Goal: Task Accomplishment & Management: Manage account settings

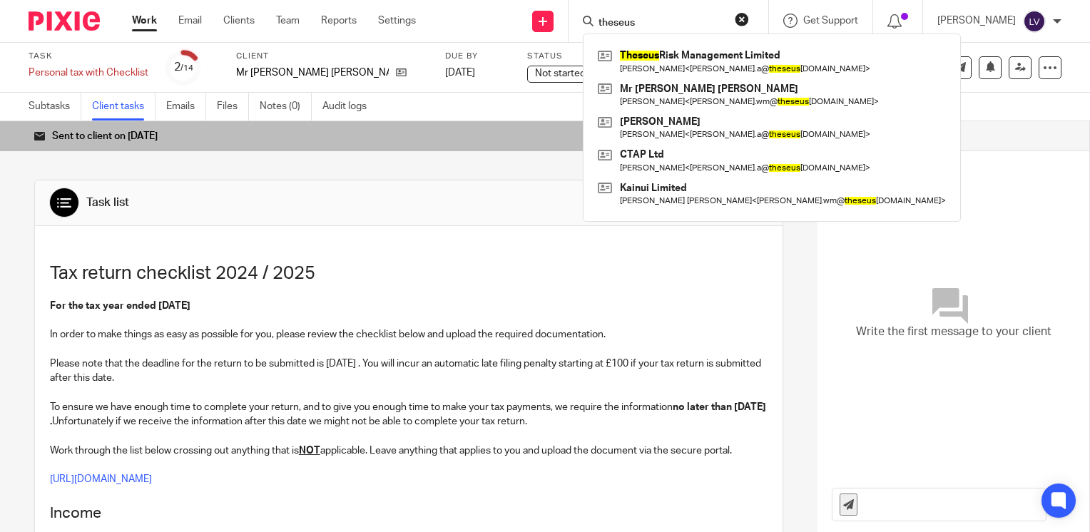
type input "theseus"
click button "submit" at bounding box center [0, 0] width 0 height 0
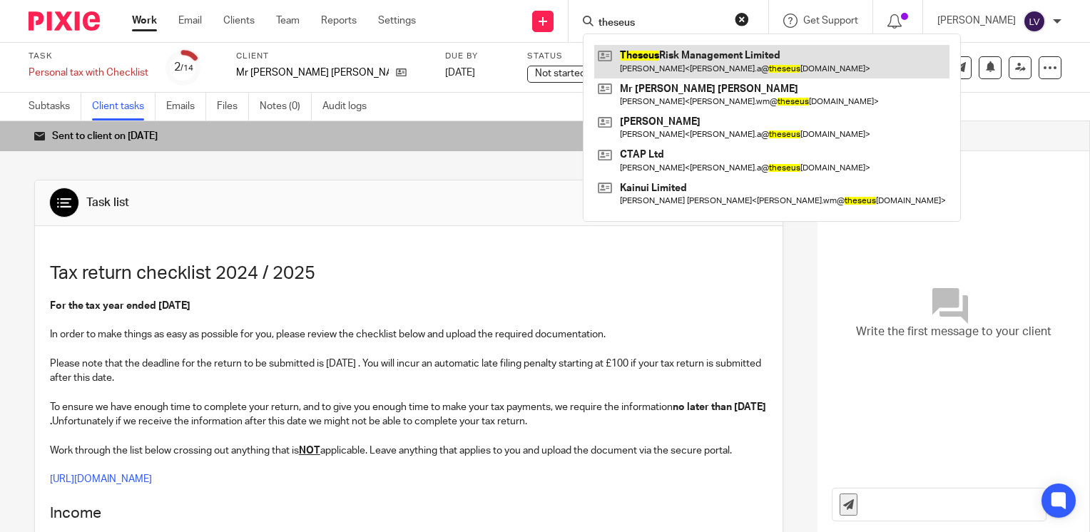
click at [713, 68] on link at bounding box center [771, 61] width 355 height 33
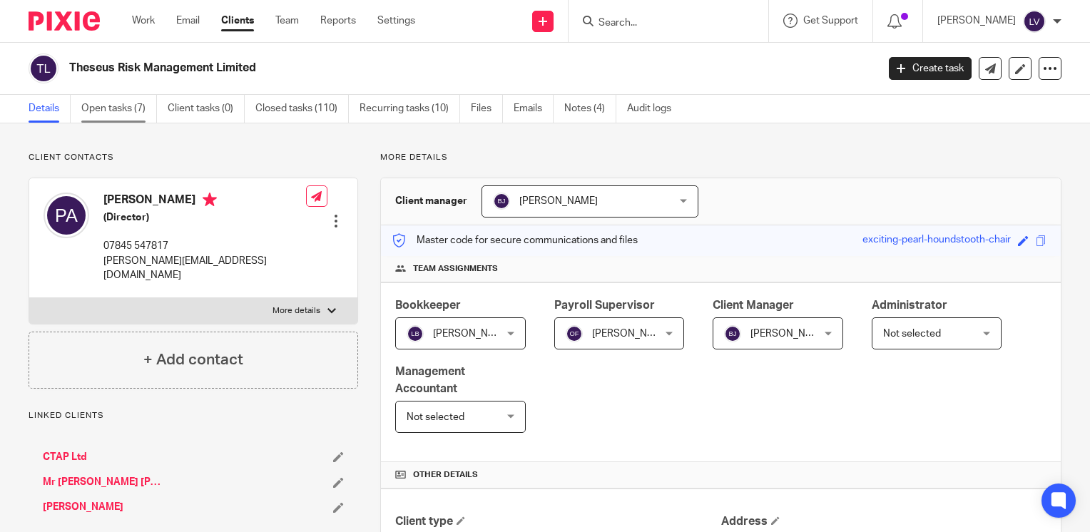
click at [130, 107] on link "Open tasks (7)" at bounding box center [119, 109] width 76 height 28
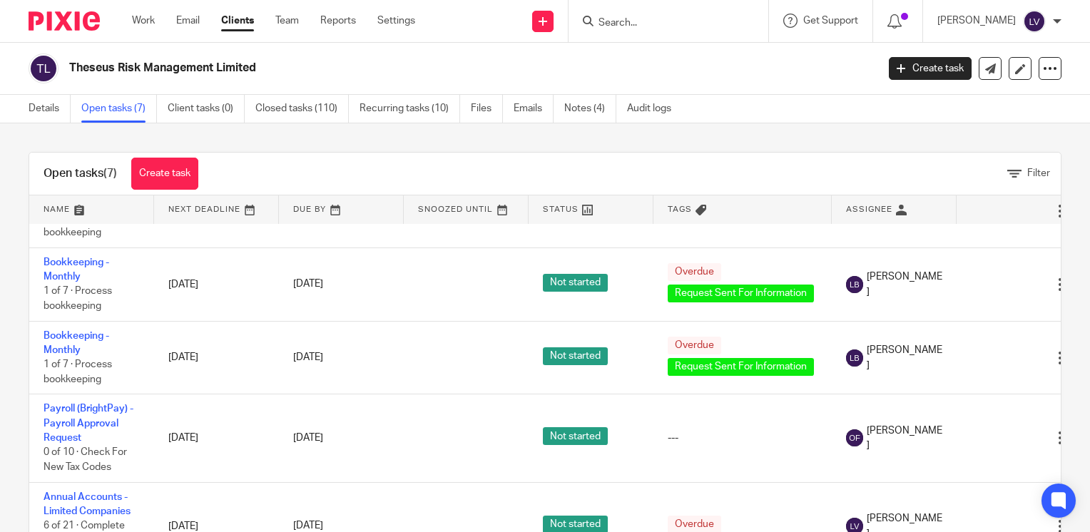
scroll to position [239, 0]
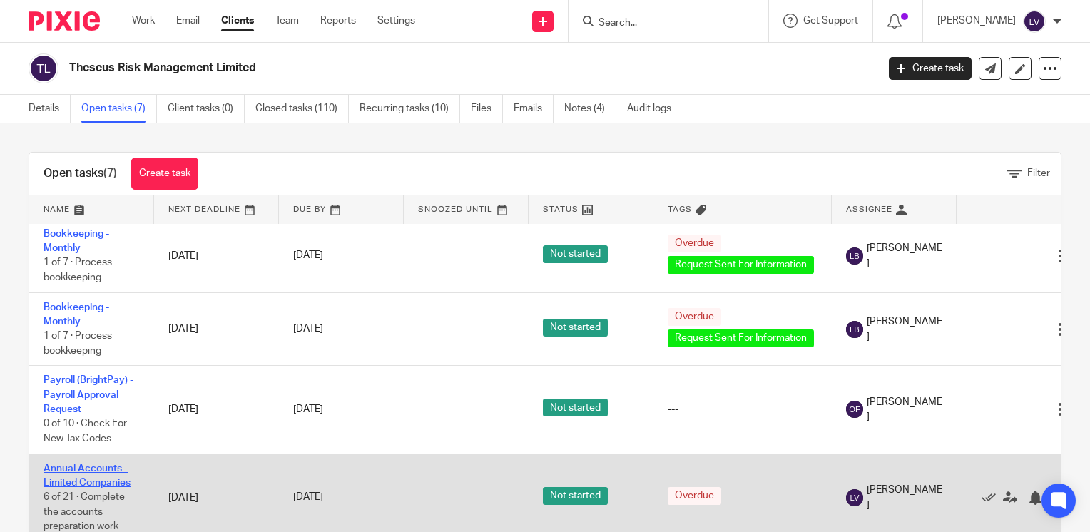
click at [108, 464] on link "Annual Accounts - Limited Companies" at bounding box center [87, 476] width 87 height 24
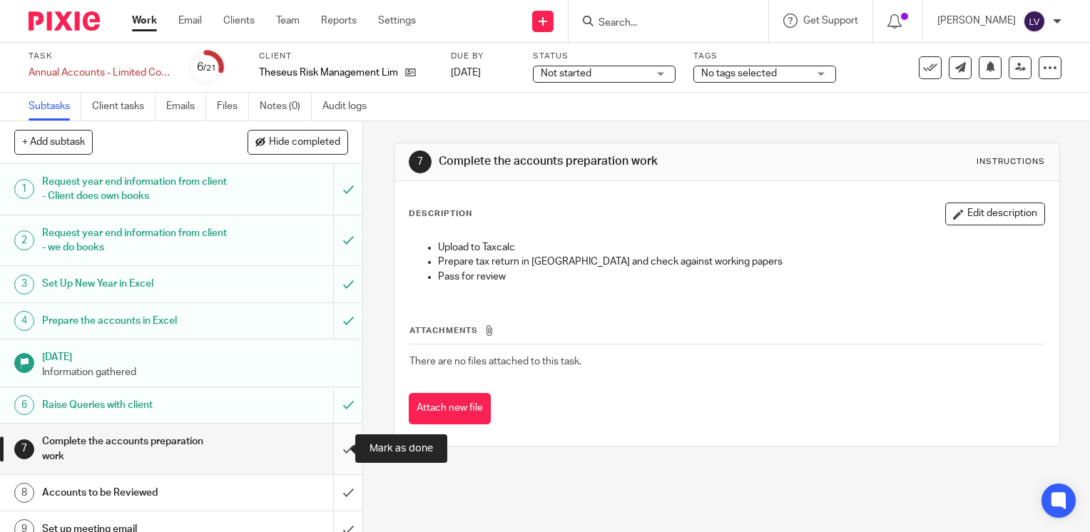
click at [332, 444] on input "submit" at bounding box center [181, 449] width 362 height 51
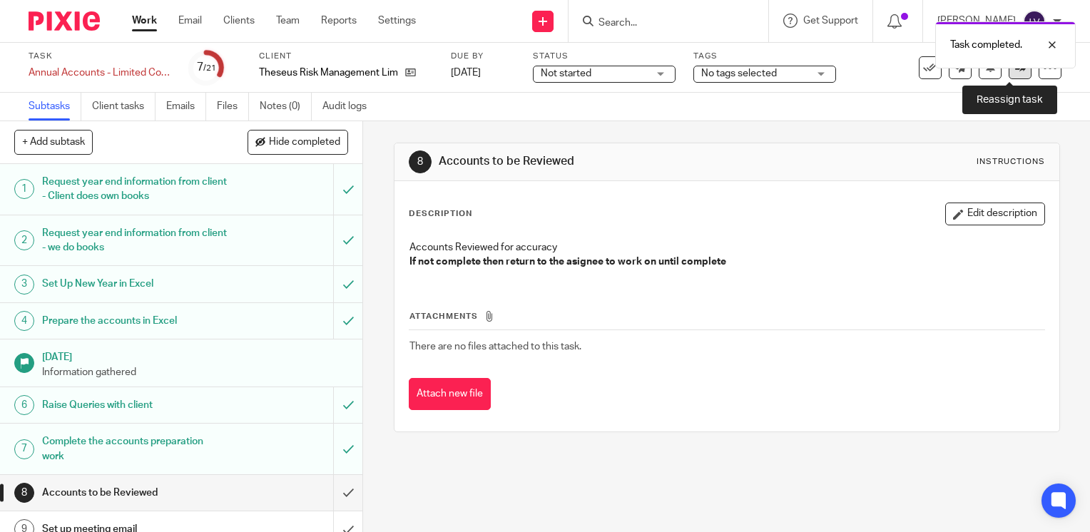
click at [1015, 72] on icon at bounding box center [1020, 67] width 11 height 11
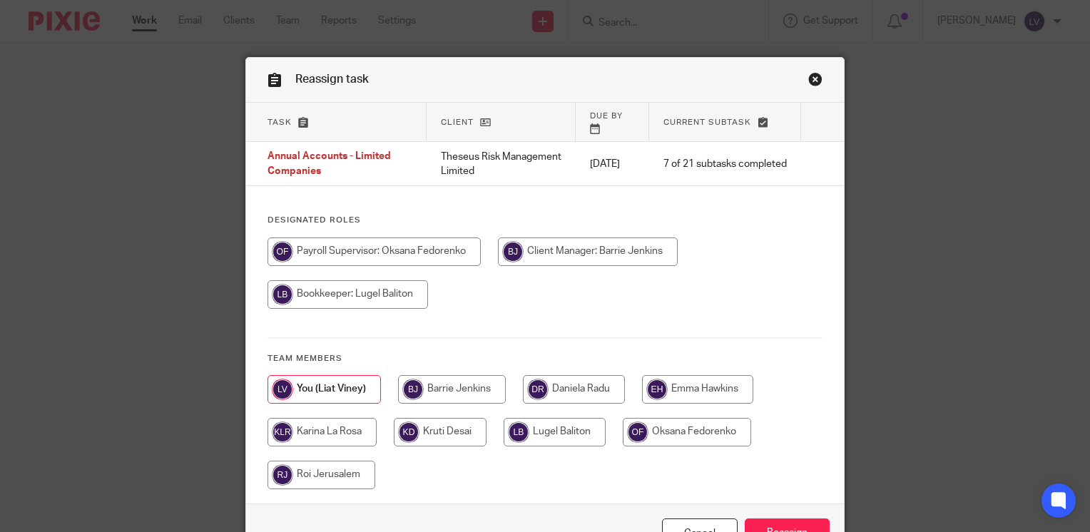
click at [583, 378] on input "radio" at bounding box center [574, 389] width 102 height 29
radio input "true"
click at [788, 519] on input "Reassign" at bounding box center [787, 534] width 85 height 31
